Goal: Transaction & Acquisition: Purchase product/service

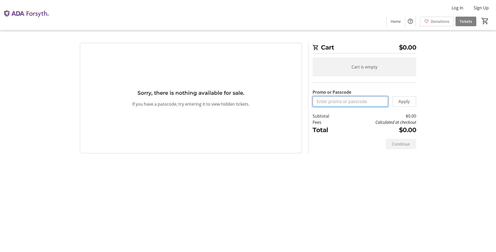
click at [334, 99] on input "Promo or Passcode" at bounding box center [350, 101] width 75 height 10
type input "ORALHEALTH2025"
click at [400, 104] on span "Apply" at bounding box center [403, 101] width 11 height 6
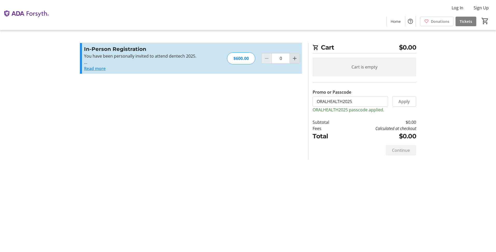
click at [293, 59] on mat-icon "Increment by one" at bounding box center [295, 58] width 6 height 6
type input "2"
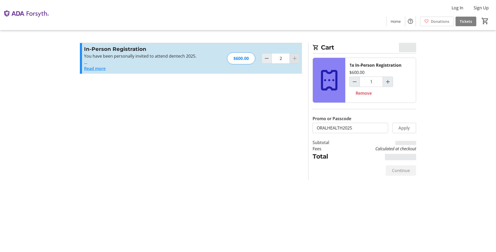
type input "2"
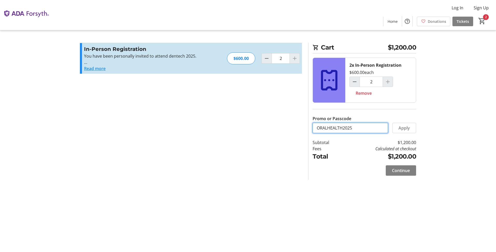
click at [365, 128] on input "ORALHEALTH2025" at bounding box center [350, 128] width 75 height 10
type input "INTELIBLY25"
click at [398, 128] on span at bounding box center [403, 128] width 23 height 12
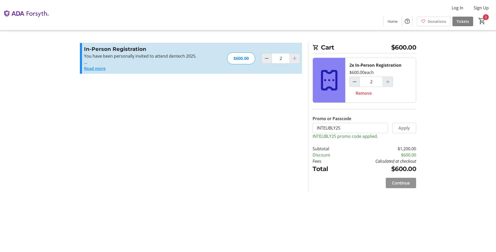
click at [397, 182] on span "Continue" at bounding box center [401, 183] width 18 height 6
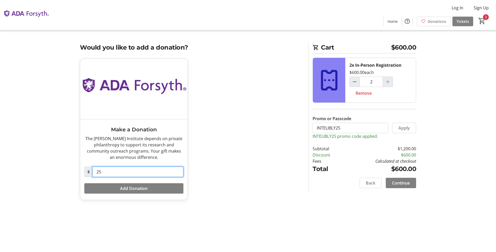
click at [108, 170] on input "25" at bounding box center [137, 172] width 91 height 10
type input "2"
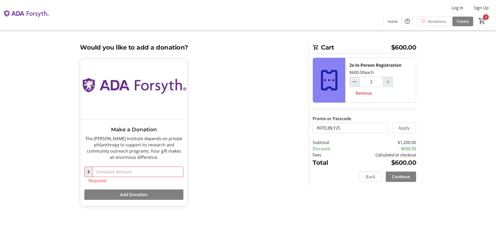
click at [344, 228] on div "Cart $600.00 2x In-Person Registration $600.00 each 2 Remove Promo or Passcode …" at bounding box center [248, 126] width 342 height 252
click at [403, 175] on span "Continue" at bounding box center [401, 177] width 18 height 6
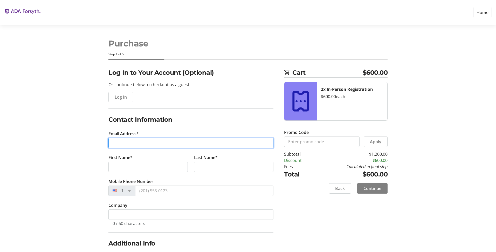
click at [117, 143] on input "Email Address*" at bounding box center [190, 143] width 165 height 10
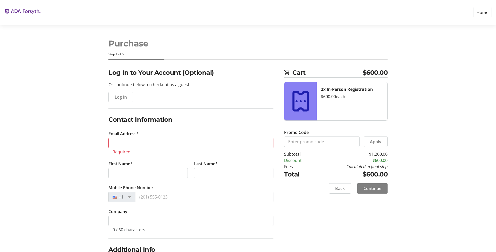
click at [86, 135] on div "Log In to Your Account (Optional) Or continue below to checkout as a guest. Log…" at bounding box center [248, 198] width 342 height 260
click at [133, 146] on input "Email Address*" at bounding box center [190, 143] width 165 height 10
type input "[PERSON_NAME][EMAIL_ADDRESS][DOMAIN_NAME]"
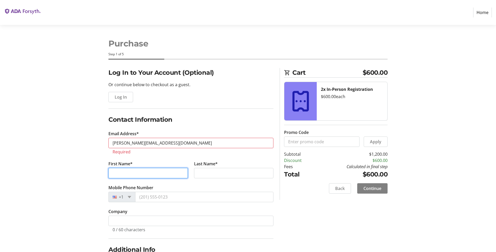
type input "[PERSON_NAME]"
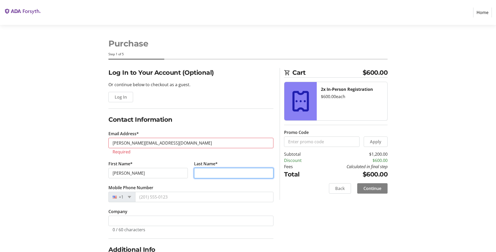
type input "[PERSON_NAME]"
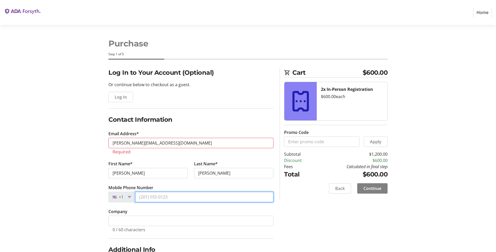
type input "[PHONE_NUMBER]"
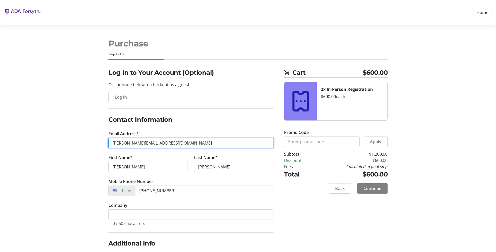
type input "[EMAIL_ADDRESS][DOMAIN_NAME]"
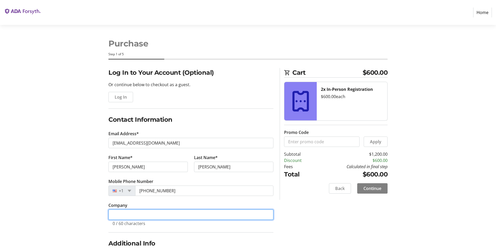
type input "Intelibly"
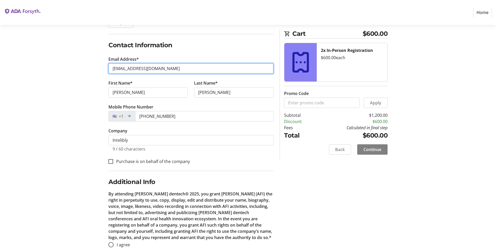
scroll to position [83, 0]
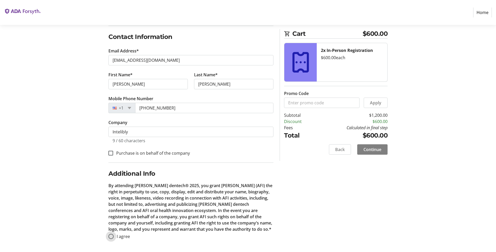
click at [112, 234] on input "I agree" at bounding box center [110, 236] width 5 height 5
radio input "true"
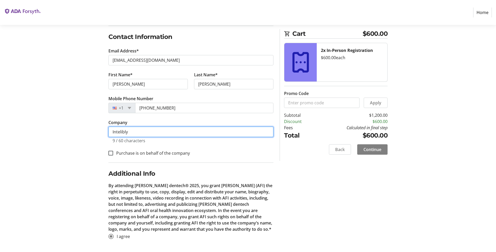
click at [168, 133] on input "Intelibly" at bounding box center [190, 132] width 165 height 10
click at [289, 185] on div "Log In to Your Account (Optional) Or continue below to checkout as a guest. Log…" at bounding box center [248, 118] width 342 height 267
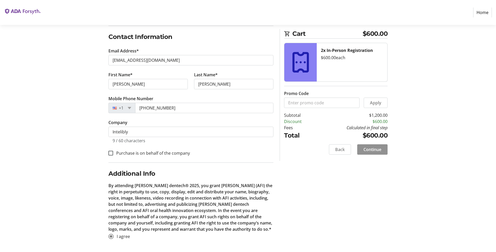
click at [368, 149] on span "Continue" at bounding box center [372, 149] width 18 height 6
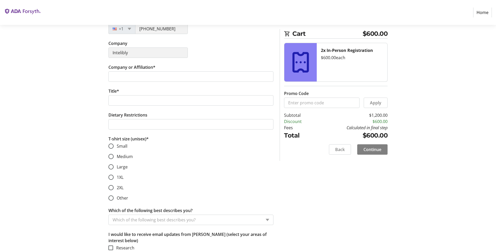
scroll to position [138, 0]
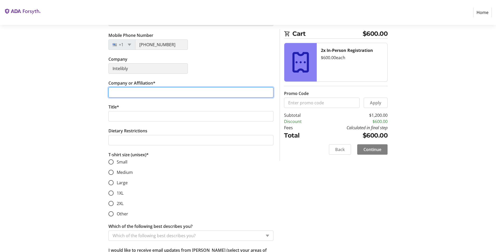
click at [130, 91] on input "Company or Affiliation*" at bounding box center [190, 92] width 165 height 10
click at [138, 93] on input "Company or Affiliation*" at bounding box center [190, 92] width 165 height 10
type input "INTELIBLY"
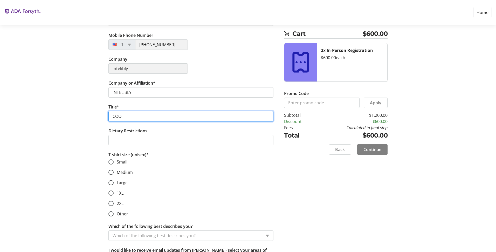
type input "COO"
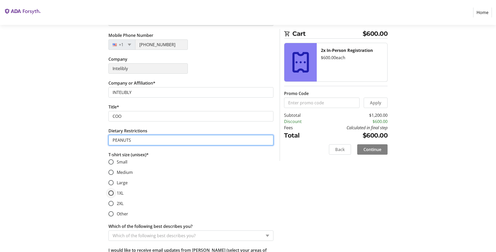
type input "PEANUTS"
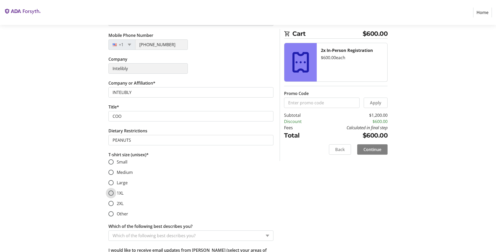
click at [110, 192] on input "1XL" at bounding box center [110, 192] width 5 height 5
radio input "true"
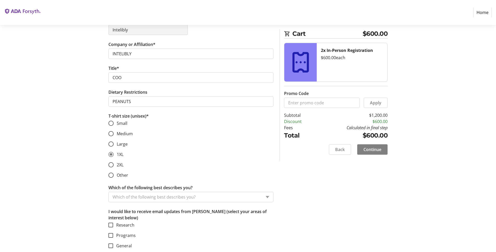
scroll to position [201, 0]
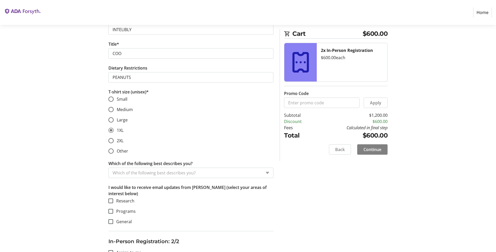
click at [164, 174] on input "Which of the following best describes you?" at bounding box center [187, 173] width 149 height 6
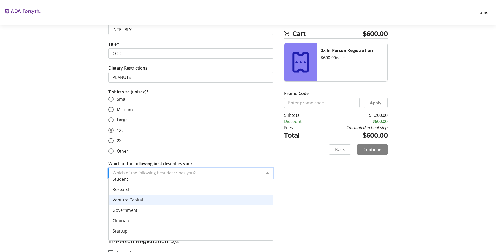
scroll to position [21, 0]
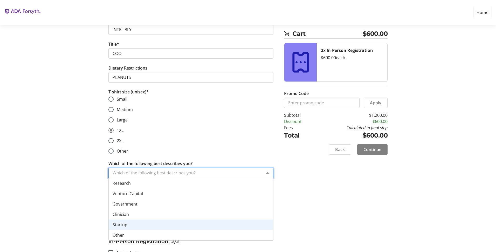
click at [125, 224] on span "Startup" at bounding box center [120, 225] width 15 height 6
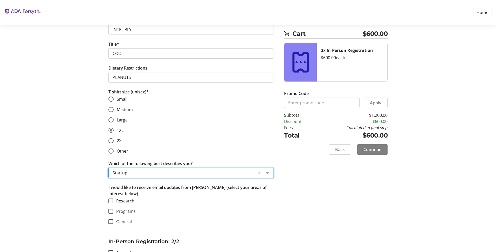
click at [97, 210] on div "Assign Tickets Enter details for each attendee so that they receive their ticke…" at bounding box center [248, 218] width 342 height 702
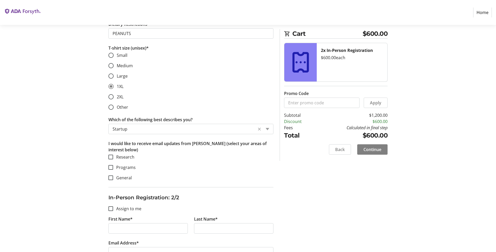
scroll to position [246, 0]
click at [110, 179] on div at bounding box center [111, 176] width 12 height 12
checkbox input "true"
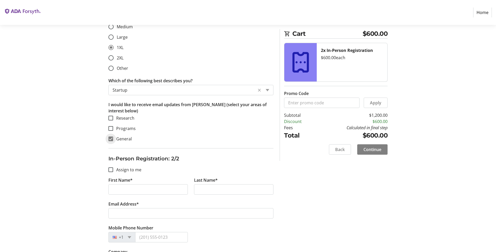
scroll to position [304, 0]
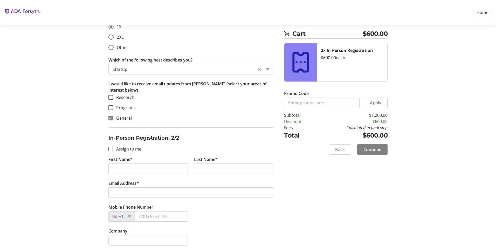
click at [115, 162] on label "First Name*" at bounding box center [120, 159] width 24 height 6
click at [115, 163] on input "First Name*" at bounding box center [147, 168] width 79 height 10
click at [124, 169] on input "First Name*" at bounding box center [147, 168] width 79 height 10
type input "[PERSON_NAME]"
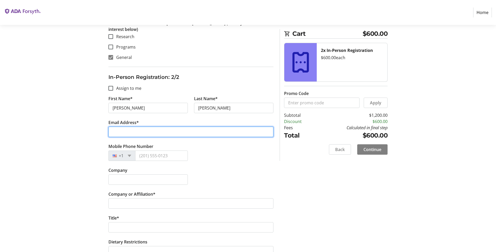
scroll to position [365, 0]
type input "[PERSON_NAME][EMAIL_ADDRESS][DOMAIN_NAME]"
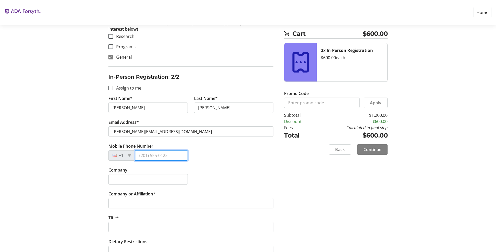
click at [155, 153] on input "Mobile Phone Number" at bounding box center [161, 155] width 53 height 10
type input "[PHONE_NUMBER]"
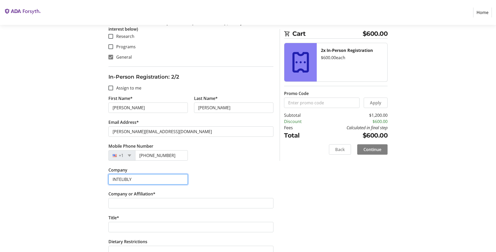
type input "INTELIBLY"
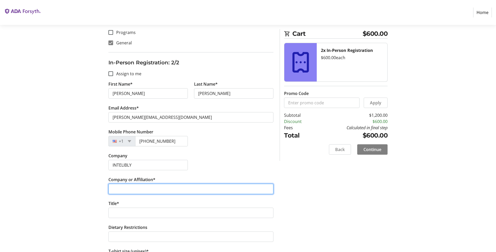
scroll to position [380, 0]
type input "INTELIBLY"
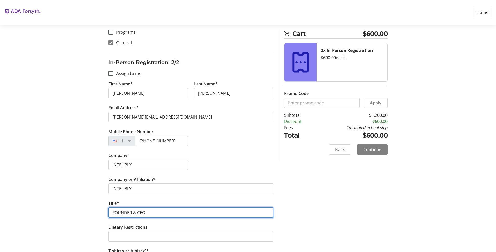
type input "FOUNDER & CEO"
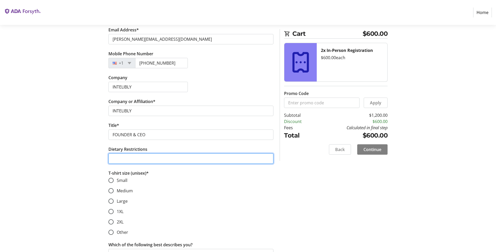
scroll to position [481, 0]
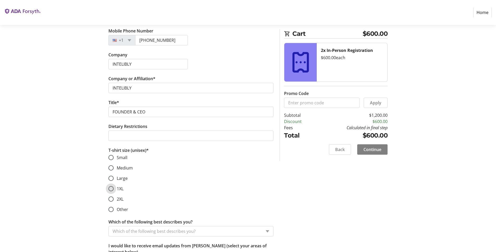
click at [108, 188] on input "1XL" at bounding box center [110, 188] width 5 height 5
radio input "true"
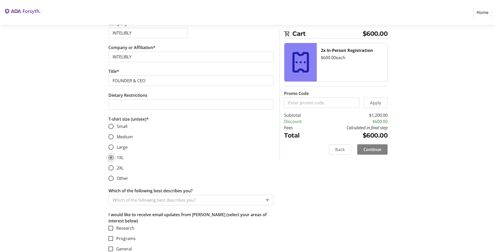
scroll to position [518, 0]
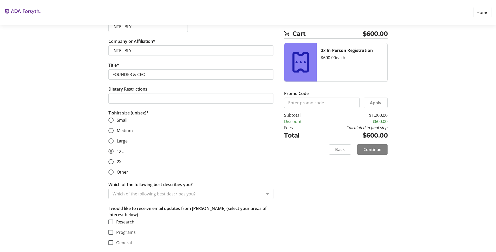
click at [136, 194] on input "Which of the following best describes you?" at bounding box center [187, 194] width 149 height 6
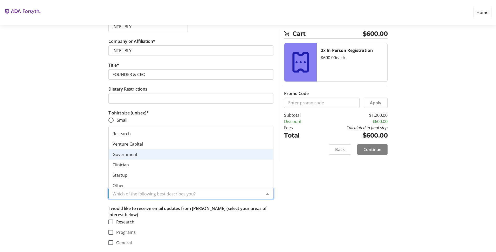
scroll to position [21, 0]
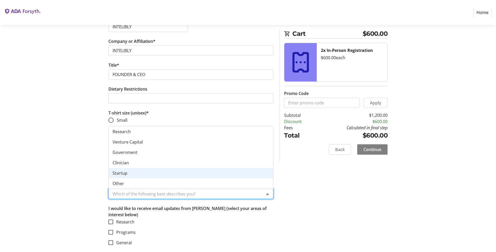
click at [124, 172] on span "Startup" at bounding box center [120, 173] width 15 height 6
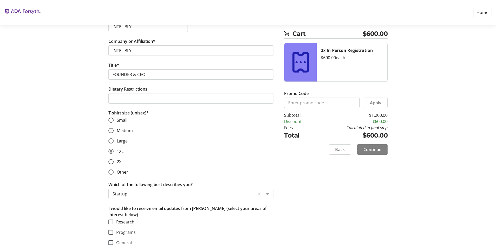
click at [110, 223] on input "Research" at bounding box center [110, 221] width 5 height 5
checkbox input "false"
click at [112, 242] on input "General" at bounding box center [110, 242] width 5 height 5
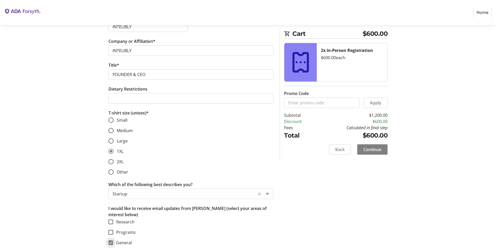
checkbox input "true"
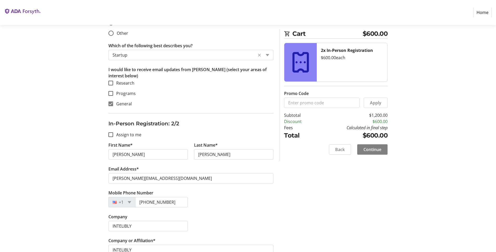
scroll to position [312, 0]
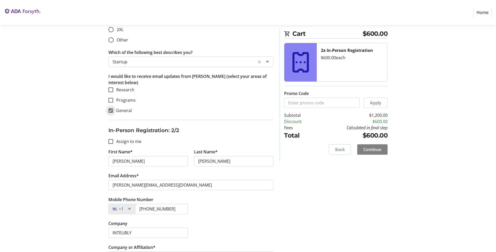
click at [112, 110] on input "General" at bounding box center [110, 110] width 5 height 5
checkbox input "false"
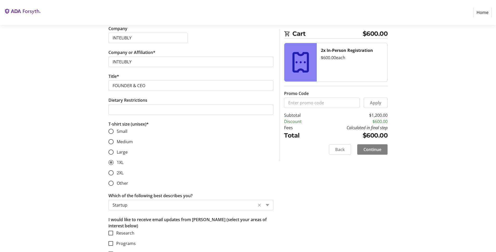
scroll to position [518, 0]
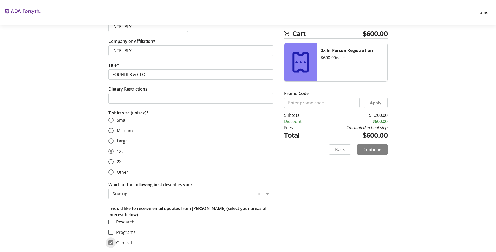
click at [111, 241] on input "General" at bounding box center [110, 242] width 5 height 5
checkbox input "false"
click at [368, 150] on span "Continue" at bounding box center [372, 149] width 18 height 6
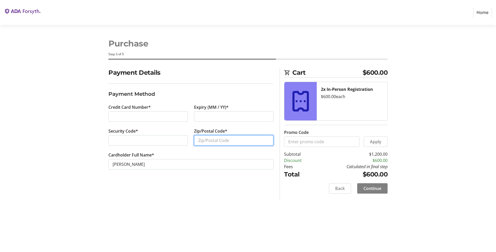
click at [210, 138] on input "Zip/Postal Code*" at bounding box center [233, 140] width 79 height 10
click at [162, 178] on section "Payment Details Payment Method Credit Card Number* Expiry (MM / YY)* Security C…" at bounding box center [190, 125] width 165 height 114
type input "78248"
click at [365, 189] on span "Continue" at bounding box center [372, 188] width 18 height 6
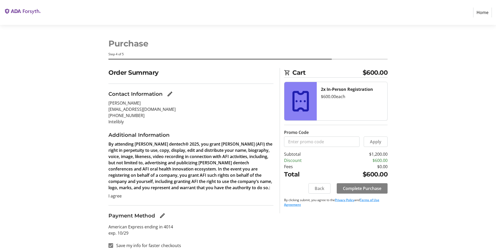
scroll to position [3, 0]
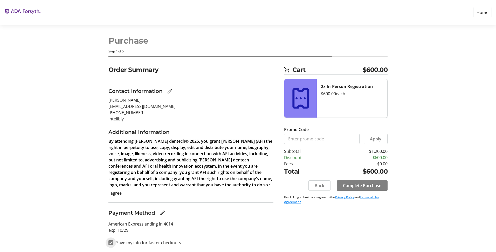
click at [111, 243] on input "Save my info for faster checkouts" at bounding box center [110, 242] width 5 height 5
checkbox input "false"
click at [367, 185] on span "Complete Purchase" at bounding box center [362, 185] width 38 height 6
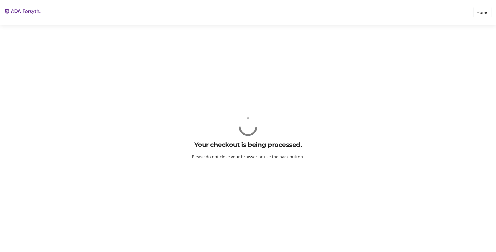
scroll to position [0, 0]
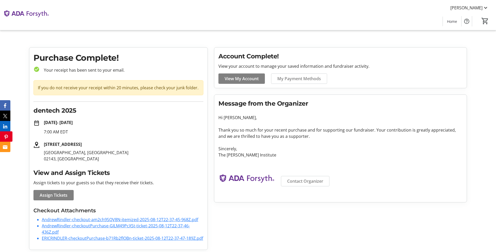
scroll to position [8, 0]
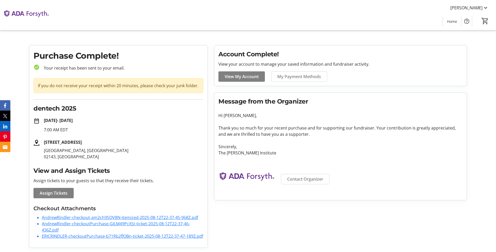
click at [119, 214] on link "AndrewRindler-checkout-am2ch9SQV8N-itemized-2025-08-12T22-37-45-968Z.pdf" at bounding box center [120, 217] width 156 height 6
